Goal: Task Accomplishment & Management: Complete application form

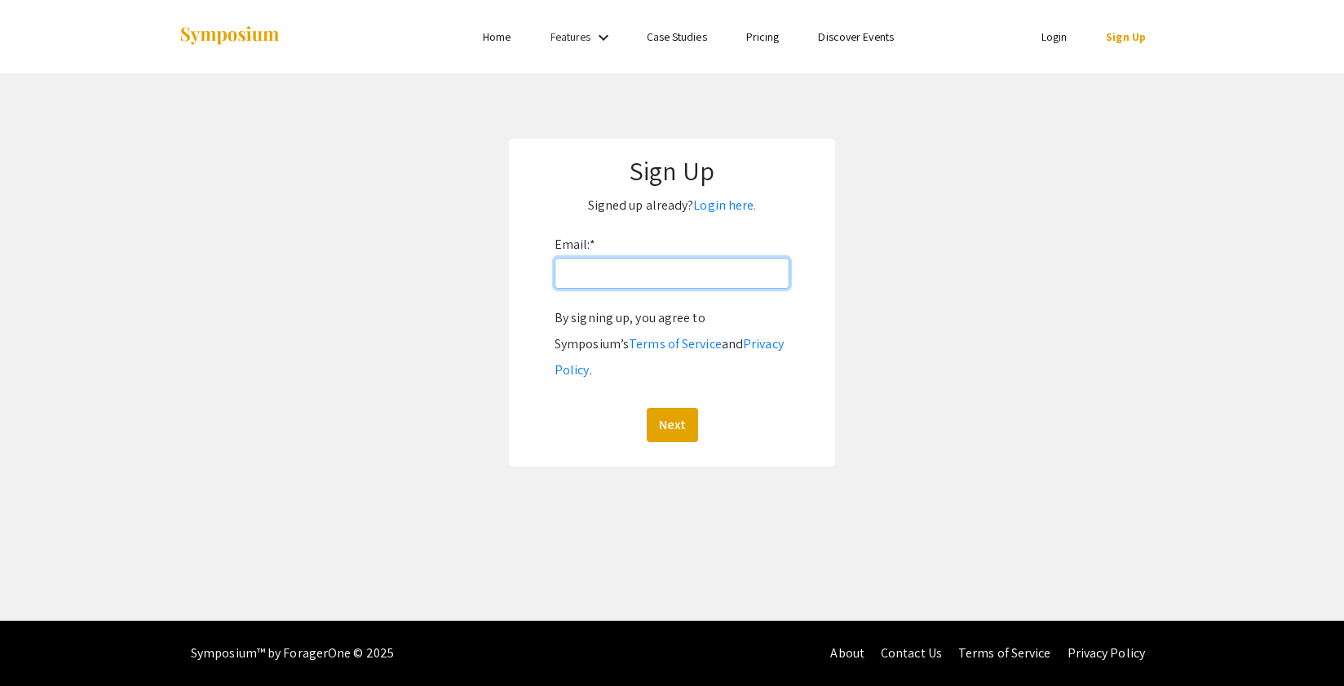
click at [624, 279] on input "Email: *" at bounding box center [672, 273] width 235 height 31
type input "[URL][DOMAIN_NAME]"
click at [633, 276] on input "[URL][DOMAIN_NAME]" at bounding box center [672, 273] width 235 height 31
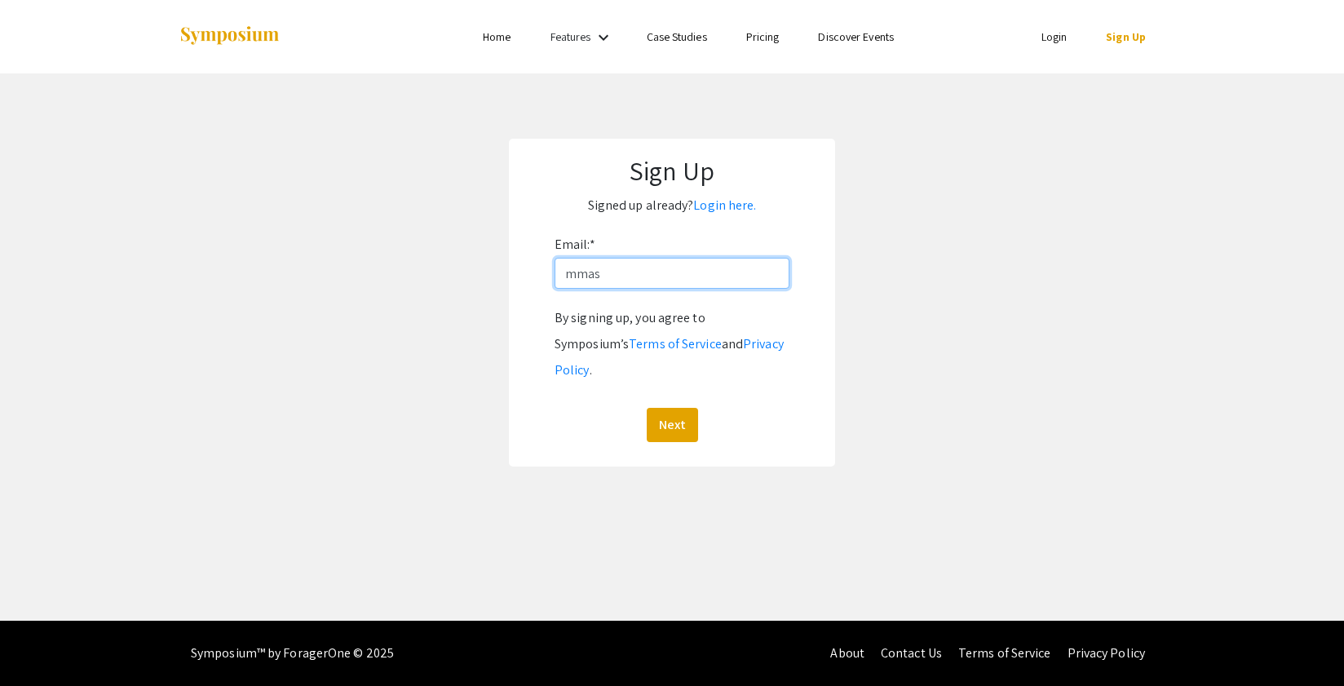
type input "[EMAIL_ADDRESS][DOMAIN_NAME]"
click at [681, 408] on button "Next" at bounding box center [672, 425] width 51 height 34
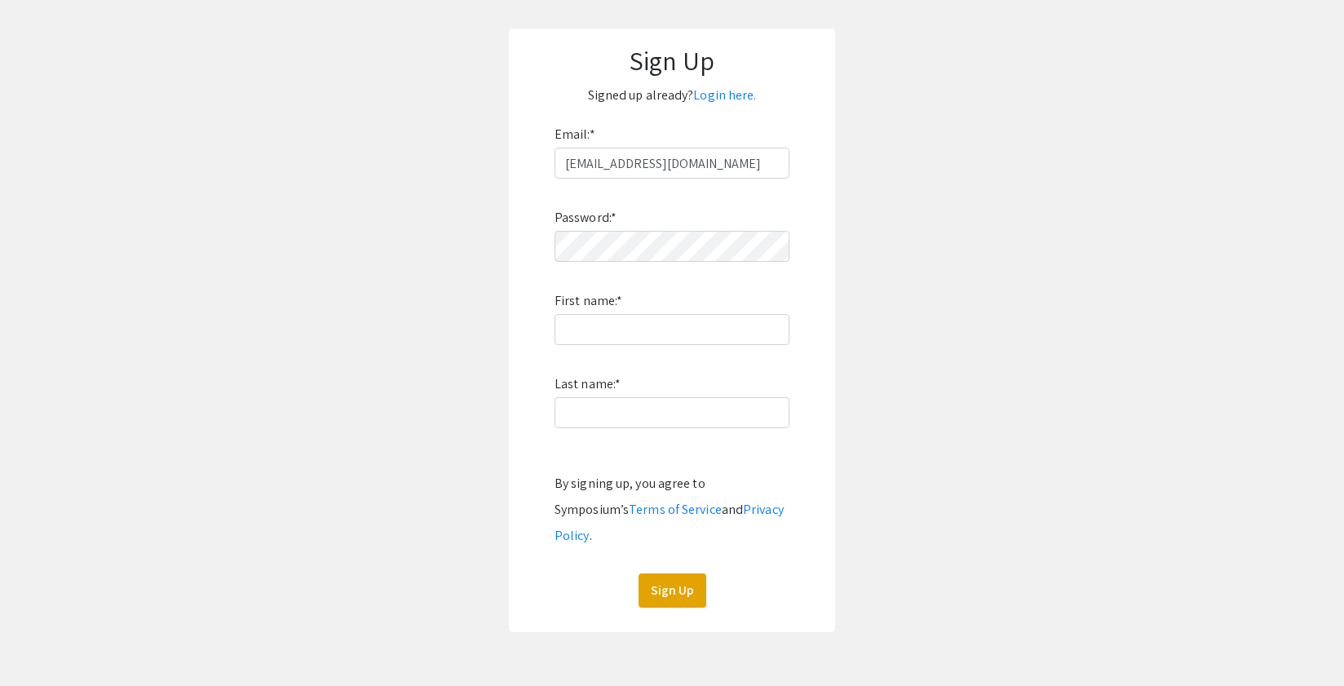
scroll to position [157, 0]
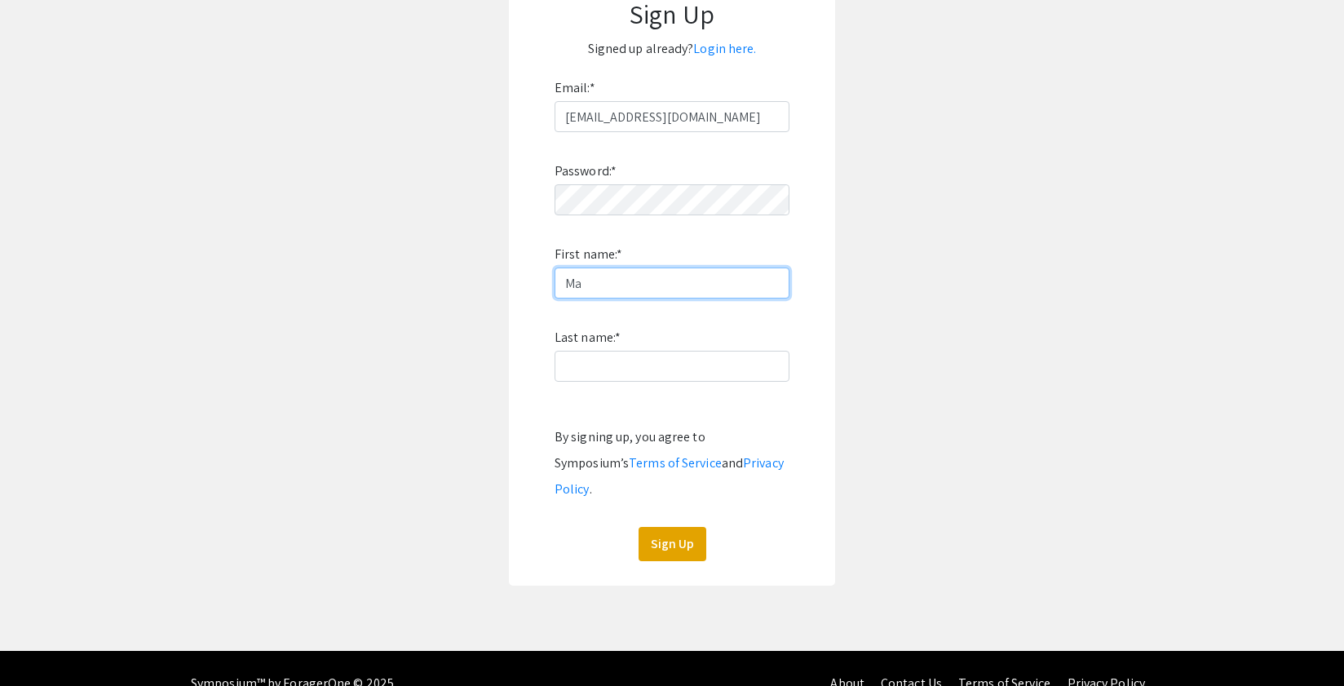
type input "[PERSON_NAME]"
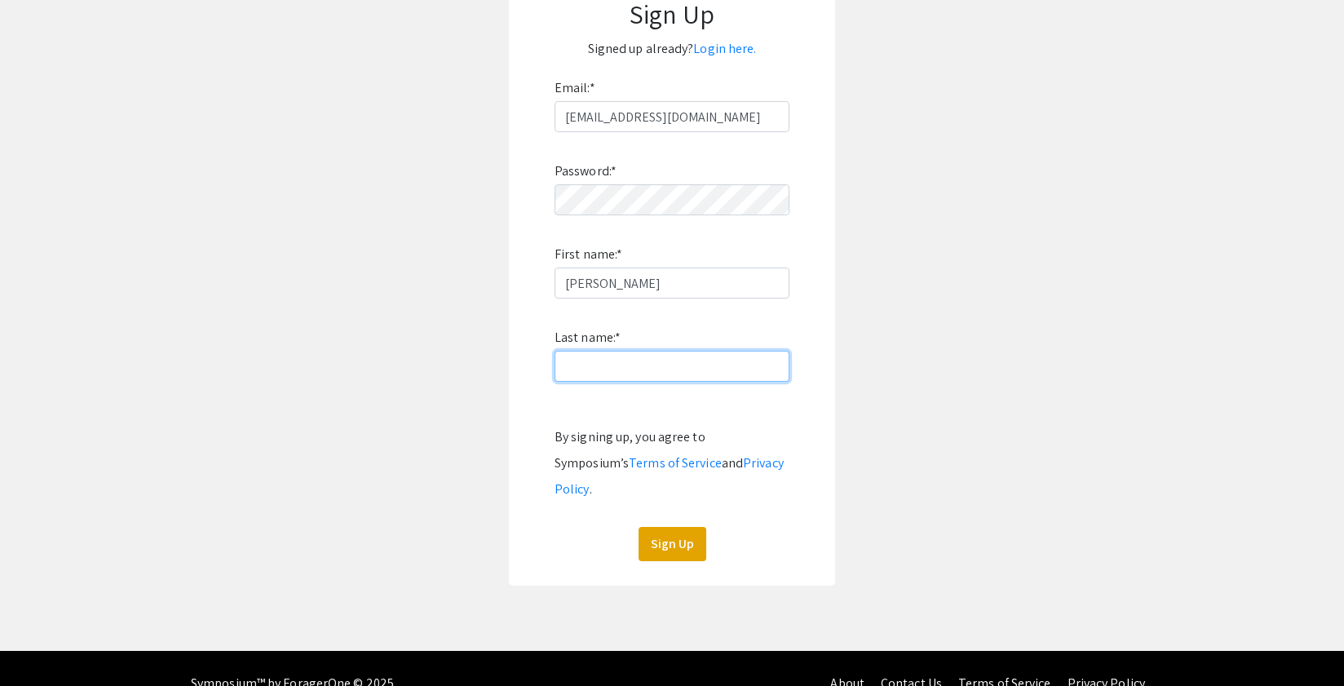
type input "Masson"
click at [668, 527] on button "Sign Up" at bounding box center [673, 544] width 68 height 34
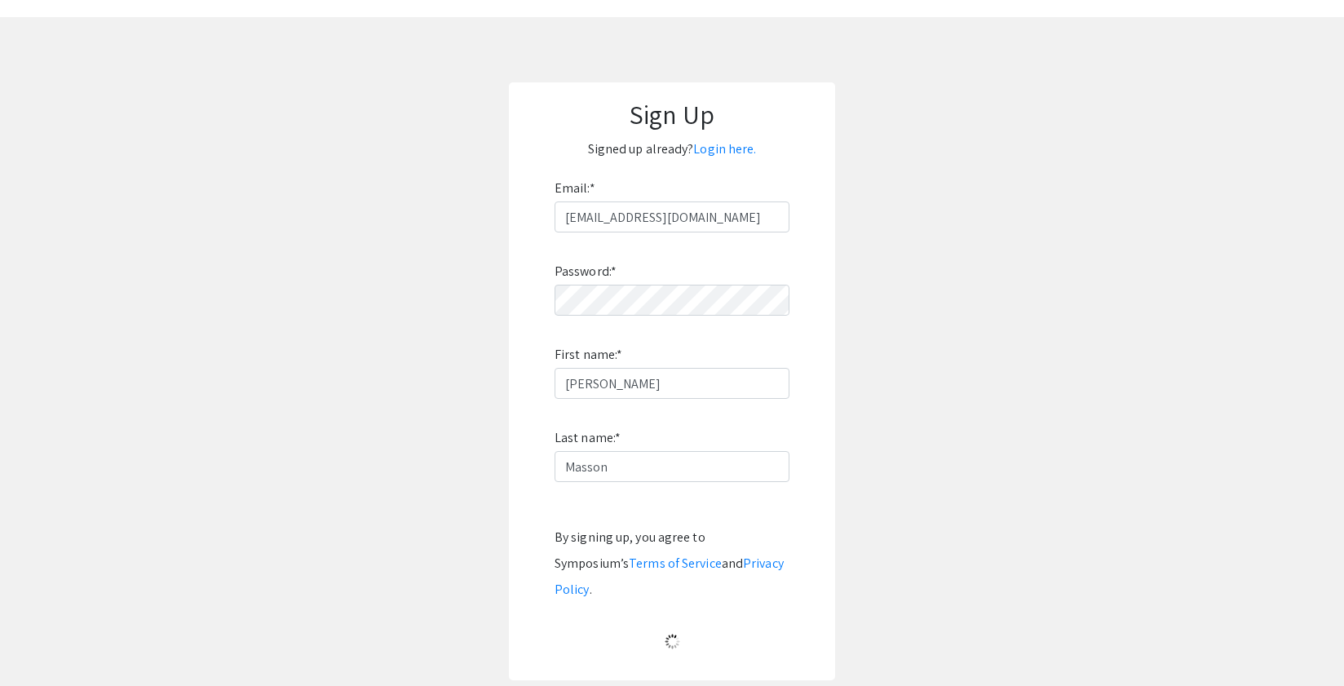
scroll to position [0, 0]
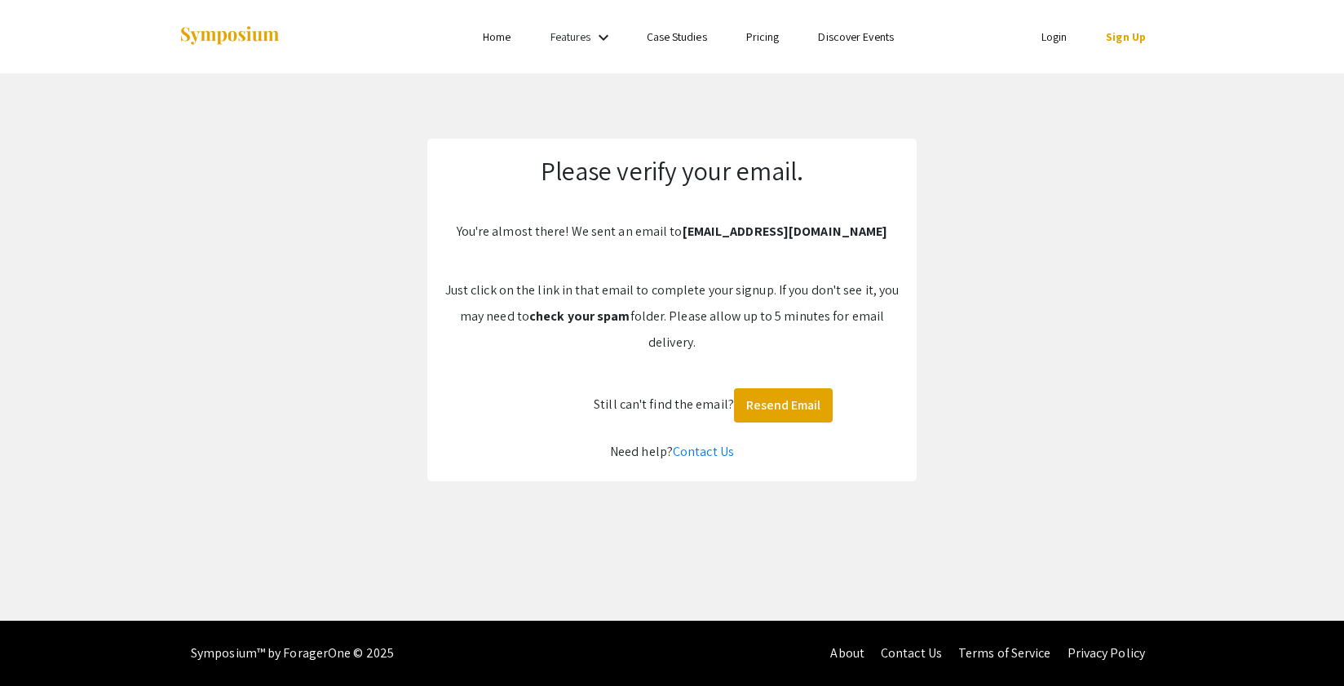
click at [774, 157] on h2 "Please verify your email." at bounding box center [672, 170] width 457 height 31
